Goal: Task Accomplishment & Management: Complete application form

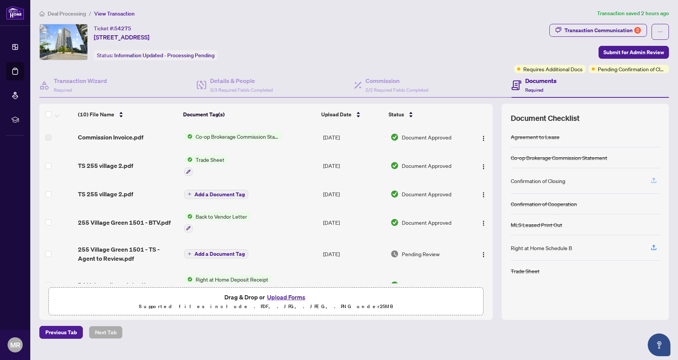
click at [651, 179] on icon "button" at bounding box center [654, 180] width 7 height 7
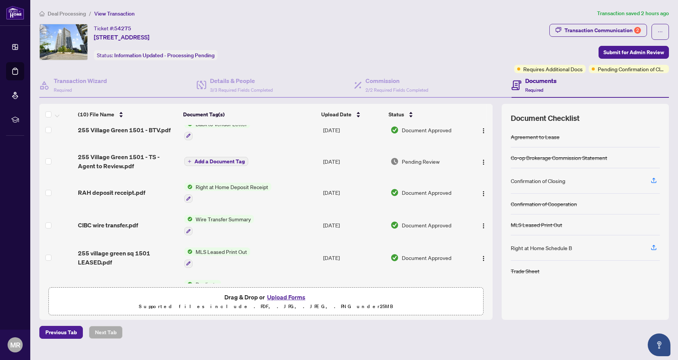
scroll to position [147, 0]
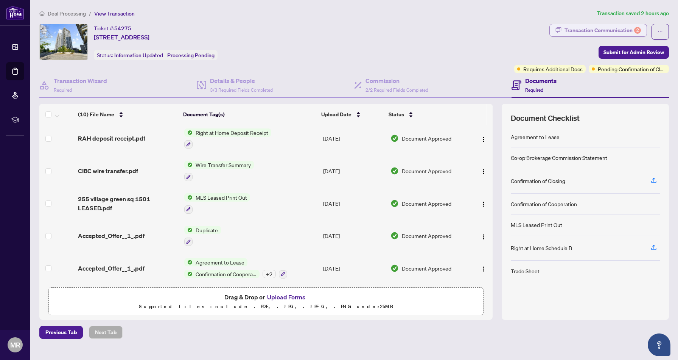
click at [582, 27] on div "Transaction Communication 2" at bounding box center [603, 30] width 76 height 12
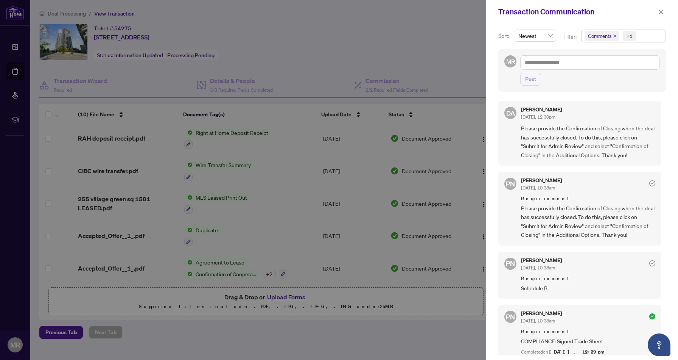
click at [459, 29] on div at bounding box center [339, 180] width 678 height 360
click at [660, 12] on icon "close" at bounding box center [661, 11] width 5 height 5
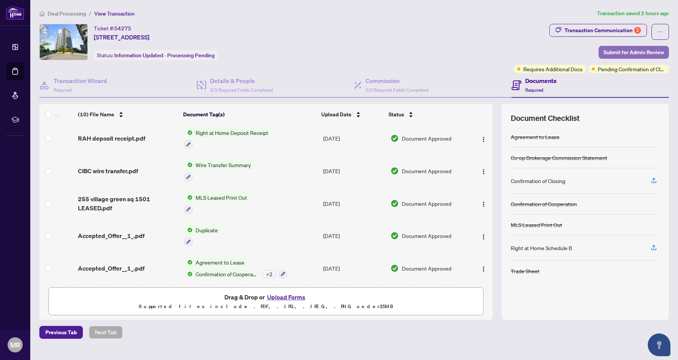
click at [647, 56] on span "Submit for Admin Review" at bounding box center [634, 52] width 61 height 12
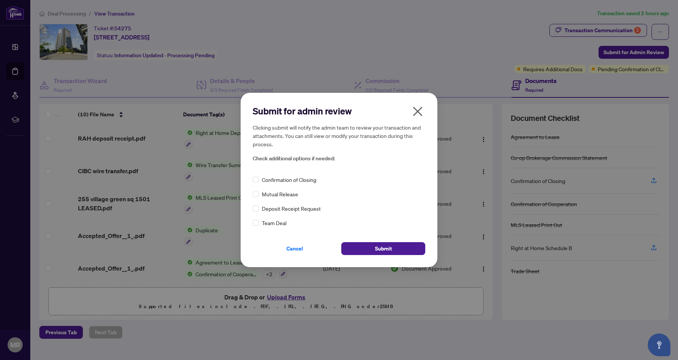
click at [302, 181] on span "Confirmation of Closing" at bounding box center [289, 179] width 55 height 8
click at [383, 245] on span "Submit" at bounding box center [383, 248] width 17 height 12
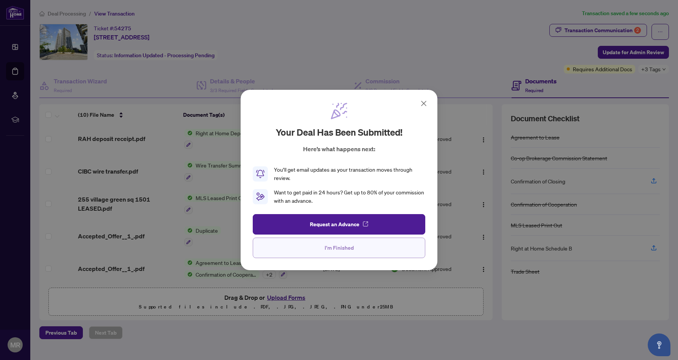
click at [345, 249] on span "I'm Finished" at bounding box center [339, 248] width 29 height 12
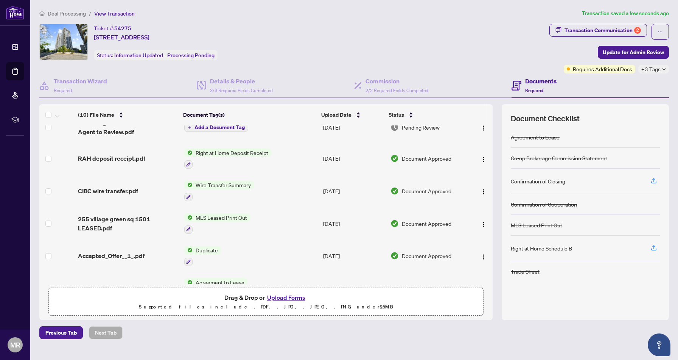
scroll to position [146, 0]
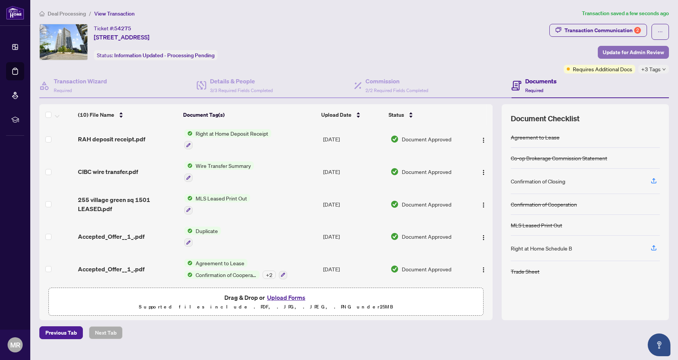
click at [646, 55] on span "Update for Admin Review" at bounding box center [633, 52] width 61 height 12
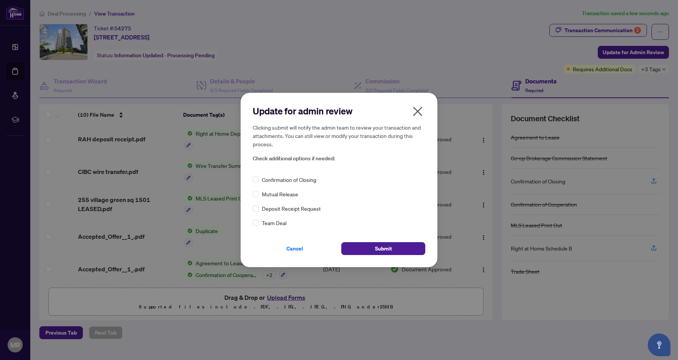
click at [423, 109] on icon "close" at bounding box center [418, 111] width 12 height 12
